Goal: Communication & Community: Answer question/provide support

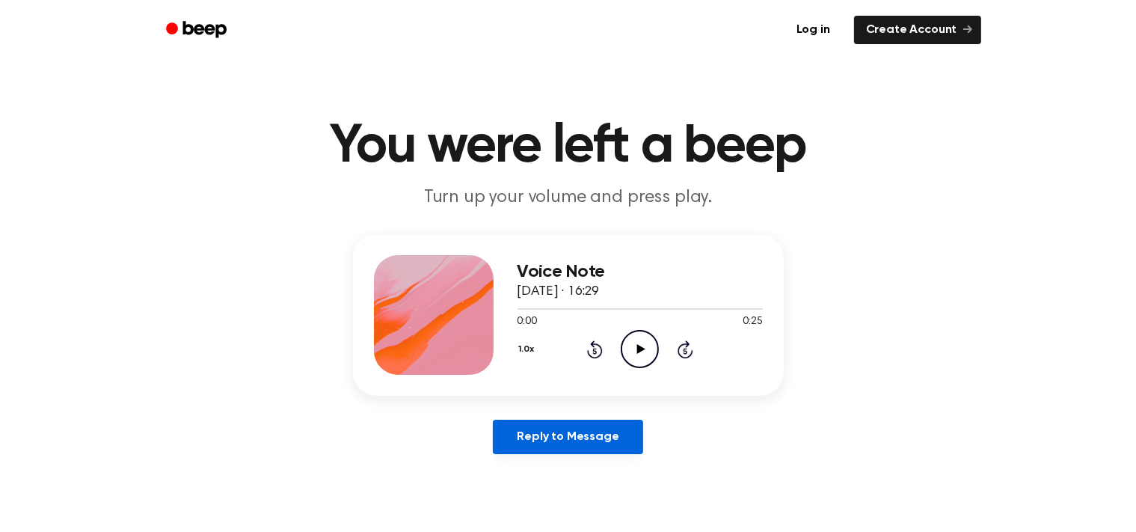
click at [568, 436] on link "Reply to Message" at bounding box center [568, 437] width 150 height 34
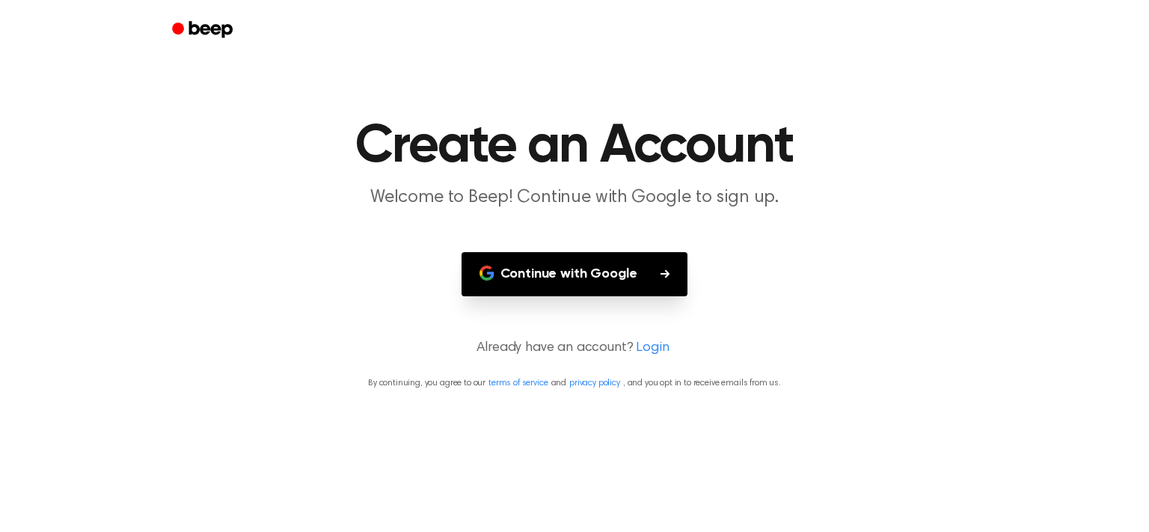
click at [543, 280] on button "Continue with Google" at bounding box center [575, 274] width 227 height 44
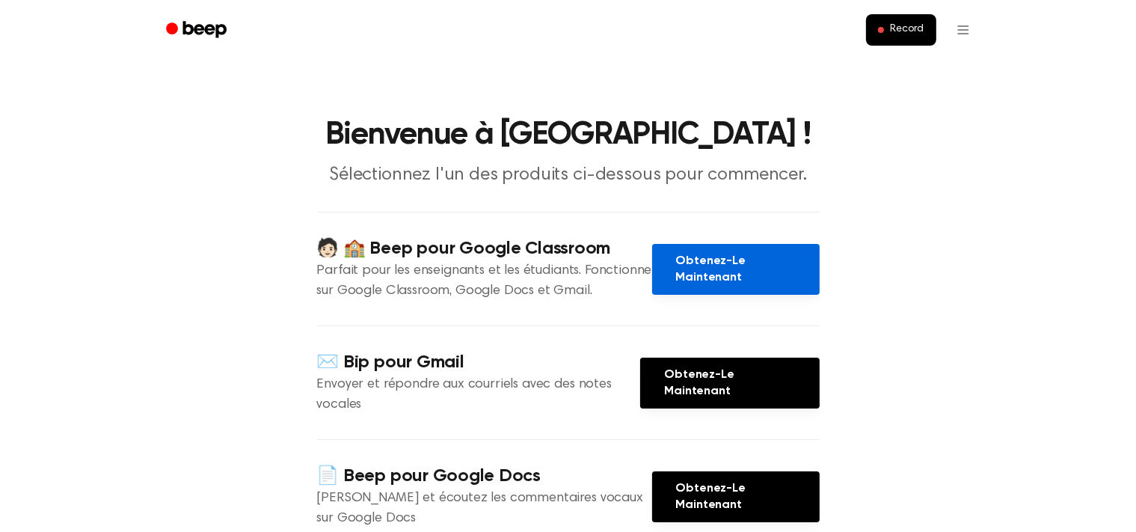
click at [669, 279] on link "Obtenez-Le Maintenant" at bounding box center [736, 269] width 168 height 51
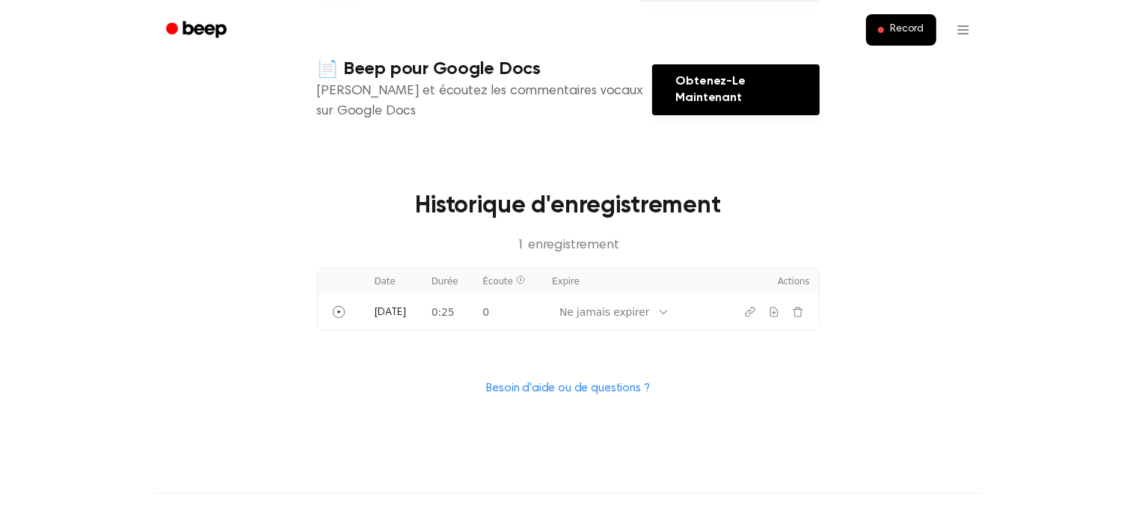
scroll to position [411, 0]
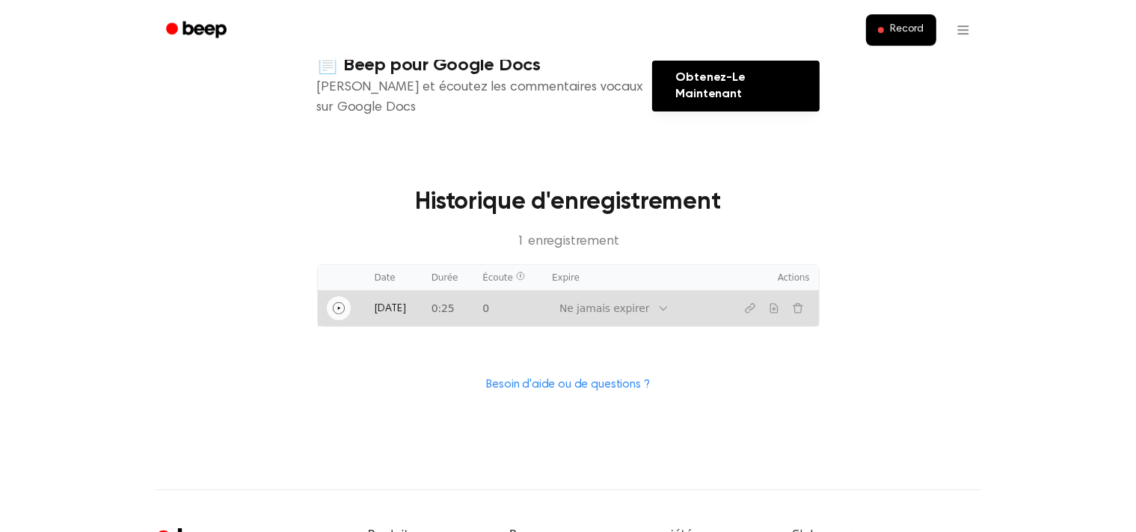
click at [339, 309] on icon "Jouer" at bounding box center [339, 308] width 12 height 12
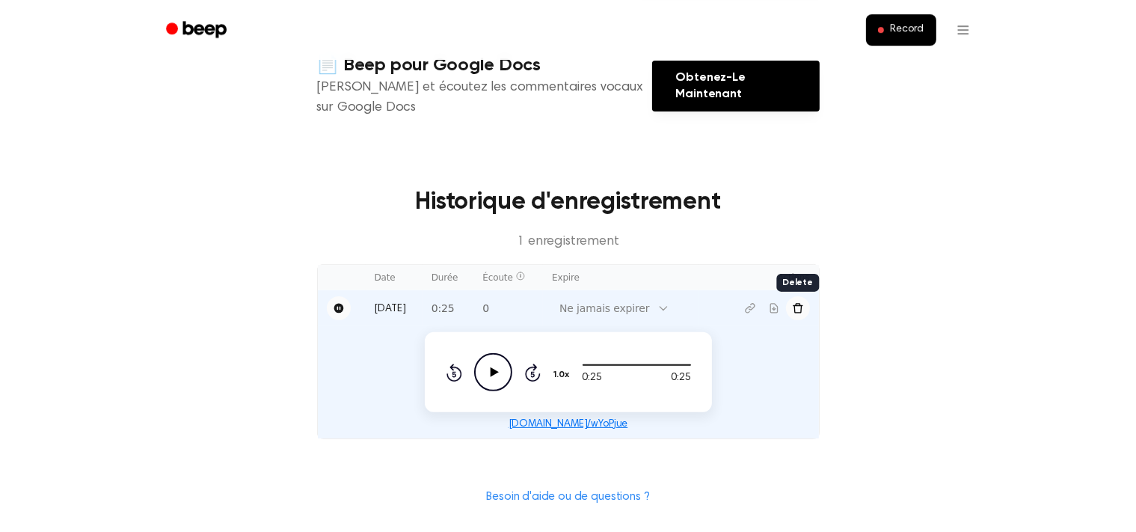
click at [789, 306] on button "Supprimer l'enregistrement" at bounding box center [798, 308] width 24 height 24
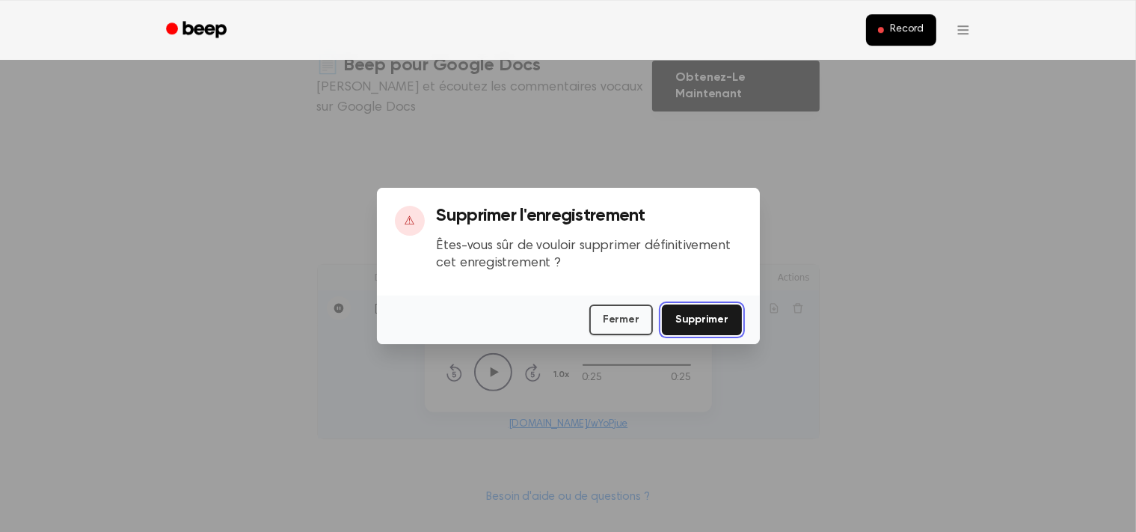
click at [732, 308] on button "Supprimer" at bounding box center [702, 320] width 80 height 31
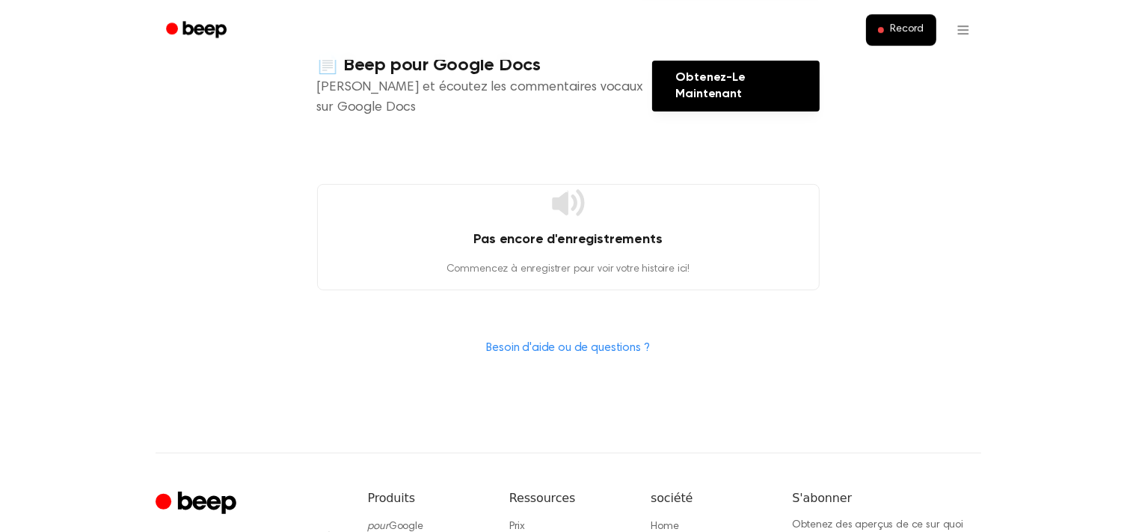
click at [732, 308] on section "🧑🏻 🏫 Beep pour Google Classroom Parfait pour les enseignants et les étudiants. …" at bounding box center [568, 79] width 503 height 556
